Goal: Task Accomplishment & Management: Manage account settings

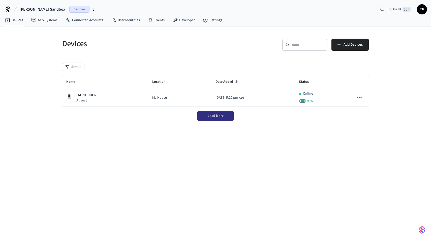
click at [217, 113] on button "Load More" at bounding box center [215, 116] width 36 height 10
click at [71, 21] on link "Connected Accounts" at bounding box center [85, 20] width 46 height 9
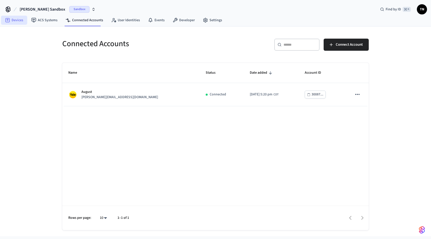
click at [12, 20] on link "Devices" at bounding box center [14, 20] width 26 height 9
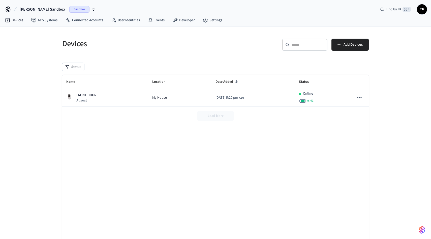
click at [208, 116] on div "Load More" at bounding box center [215, 116] width 307 height 18
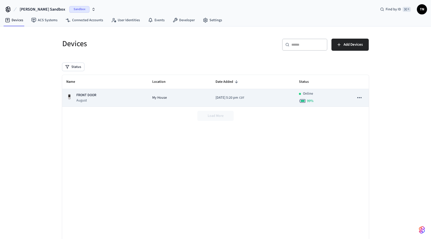
click at [361, 95] on icon "sticky table" at bounding box center [359, 97] width 7 height 7
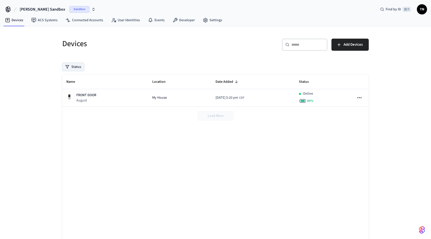
click at [72, 64] on button "Status" at bounding box center [73, 67] width 22 height 8
click at [78, 96] on div "Unmanaged" at bounding box center [91, 99] width 50 height 7
click at [77, 98] on label "Unmanaged" at bounding box center [94, 100] width 43 height 6
click at [70, 98] on button "Unmanaged" at bounding box center [68, 100] width 4 height 4
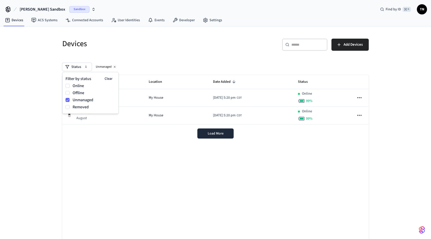
click at [79, 98] on label "Unmanaged" at bounding box center [94, 100] width 43 height 6
click at [70, 98] on button "Unmanaged" at bounding box center [68, 100] width 4 height 4
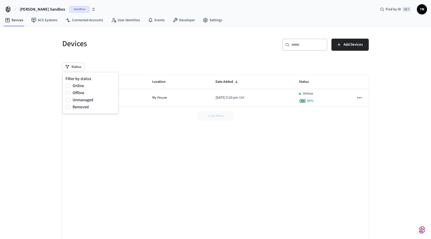
click at [140, 65] on div "Status" at bounding box center [215, 67] width 307 height 8
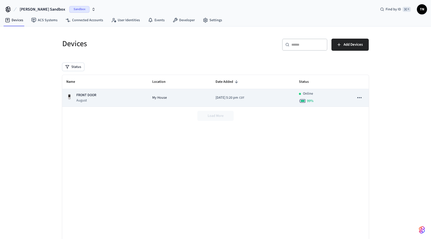
click at [361, 98] on icon "sticky table" at bounding box center [359, 97] width 7 height 7
click at [361, 98] on div at bounding box center [215, 119] width 431 height 239
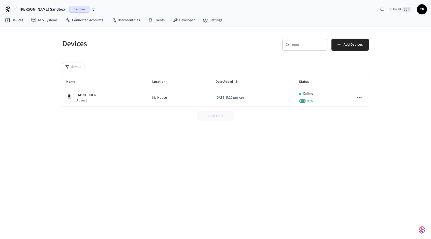
click at [183, 63] on div "Status" at bounding box center [215, 67] width 307 height 8
click at [83, 22] on link "Connected Accounts" at bounding box center [85, 20] width 46 height 9
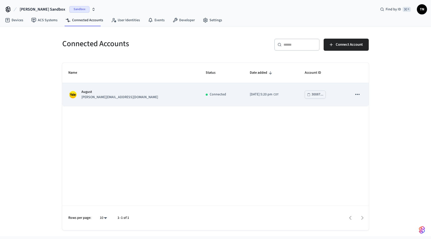
click at [357, 96] on icon "sticky table" at bounding box center [357, 94] width 7 height 7
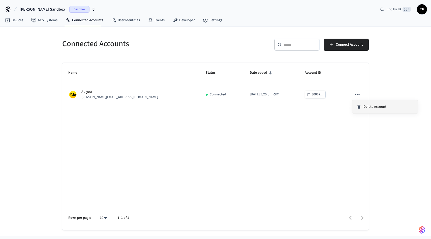
click at [368, 109] on li "Delete Account" at bounding box center [385, 106] width 66 height 13
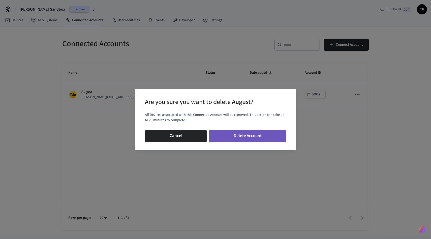
click at [229, 136] on button "Delete Account" at bounding box center [247, 136] width 77 height 12
